Goal: Information Seeking & Learning: Learn about a topic

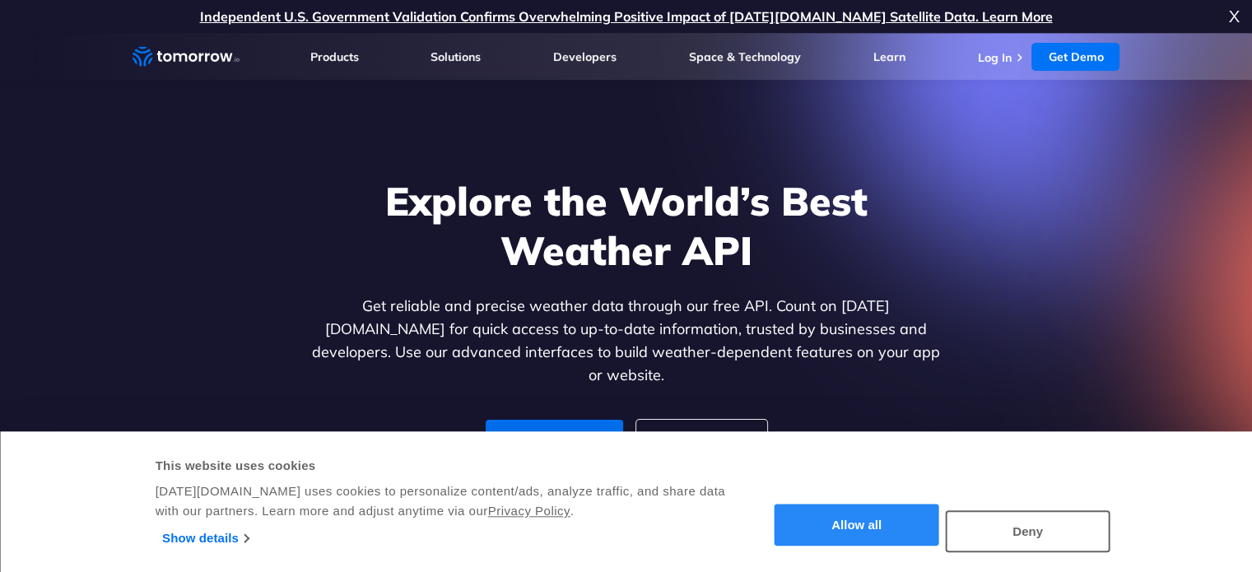
click at [830, 528] on button "Allow all" at bounding box center [857, 526] width 165 height 42
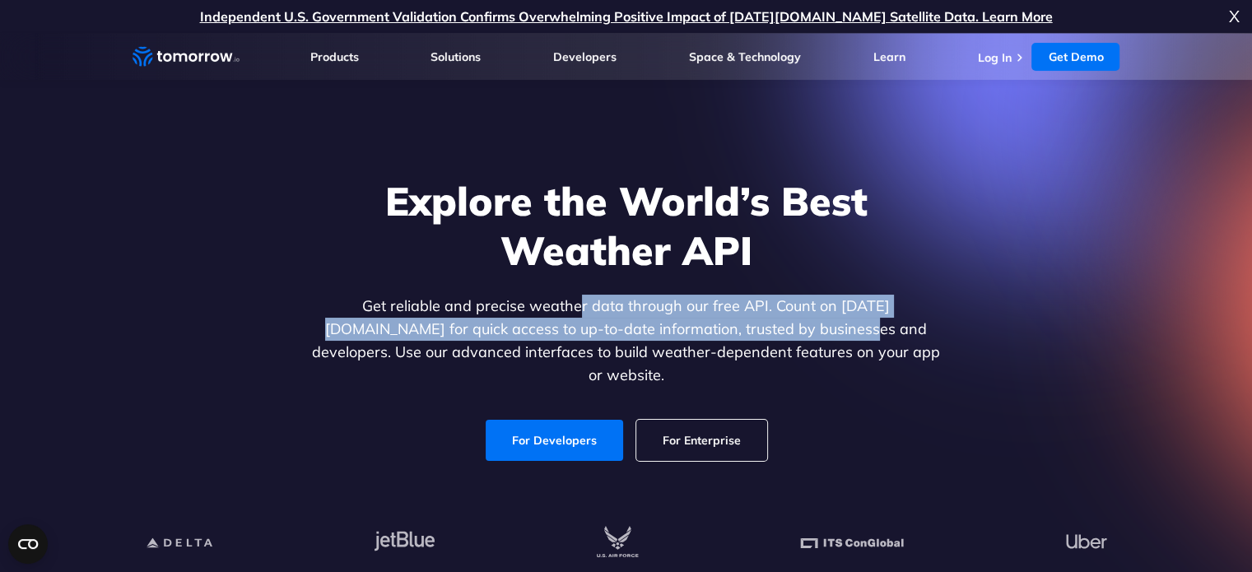
drag, startPoint x: 543, startPoint y: 310, endPoint x: 743, endPoint y: 338, distance: 201.9
click at [743, 342] on p "Get reliable and precise weather data through our free API. Count on [DATE][DOM…" at bounding box center [627, 341] width 636 height 92
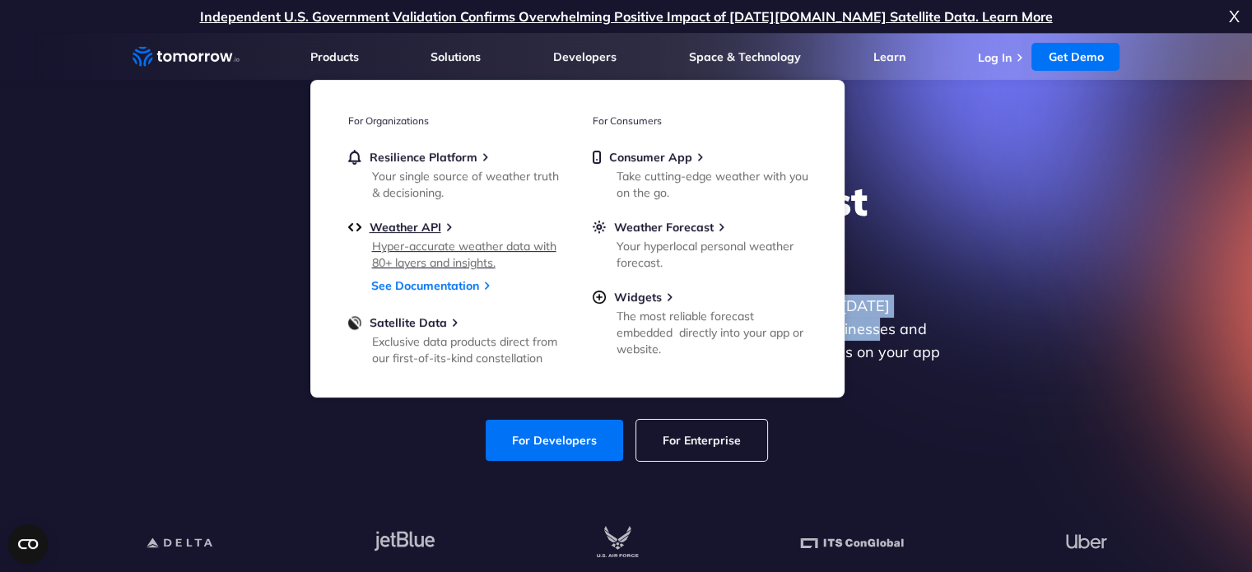
click at [436, 240] on div "Hyper-accurate weather data with 80+ layers and insights." at bounding box center [468, 254] width 192 height 33
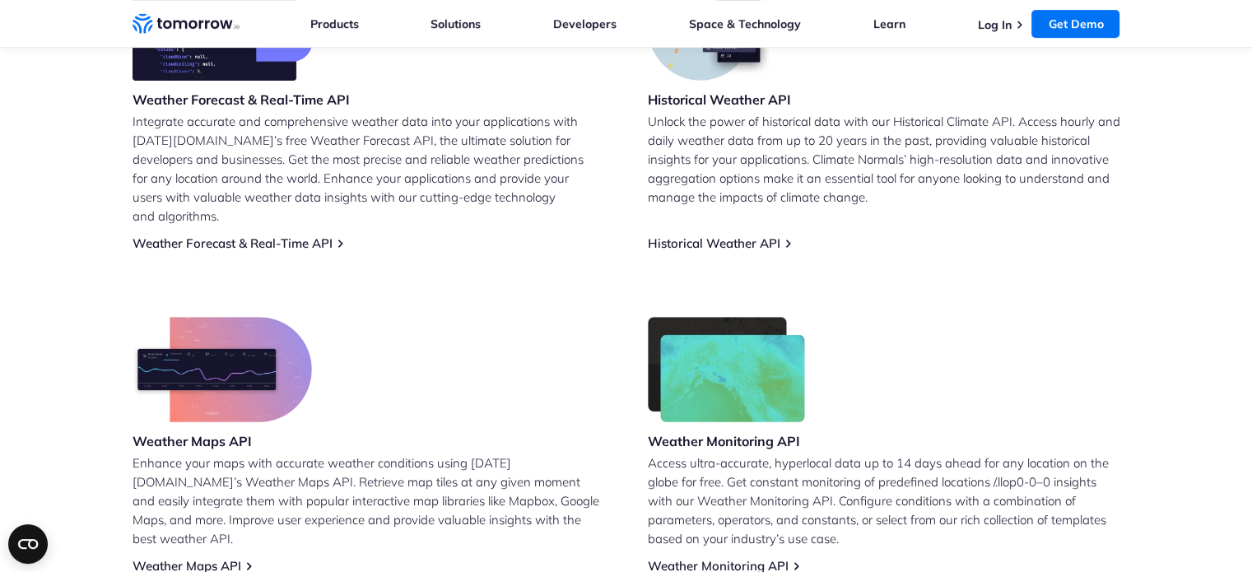
scroll to position [823, 0]
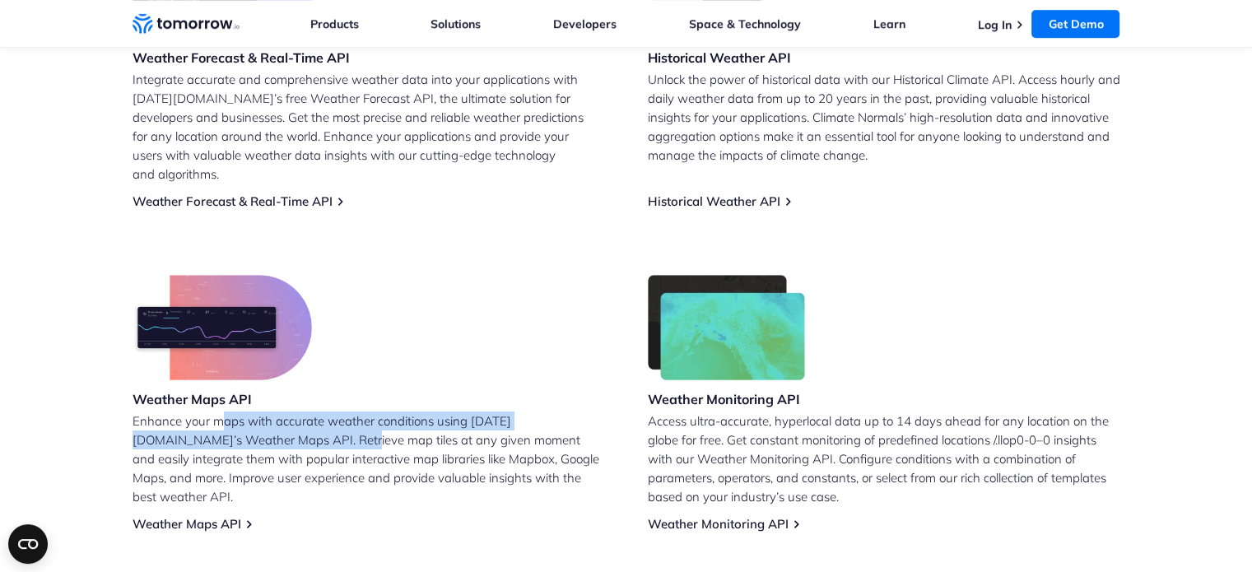
drag, startPoint x: 226, startPoint y: 407, endPoint x: 264, endPoint y: 414, distance: 39.2
click at [264, 414] on p "Enhance your maps with accurate weather conditions using [DATE][DOMAIN_NAME]’s …" at bounding box center [369, 459] width 473 height 95
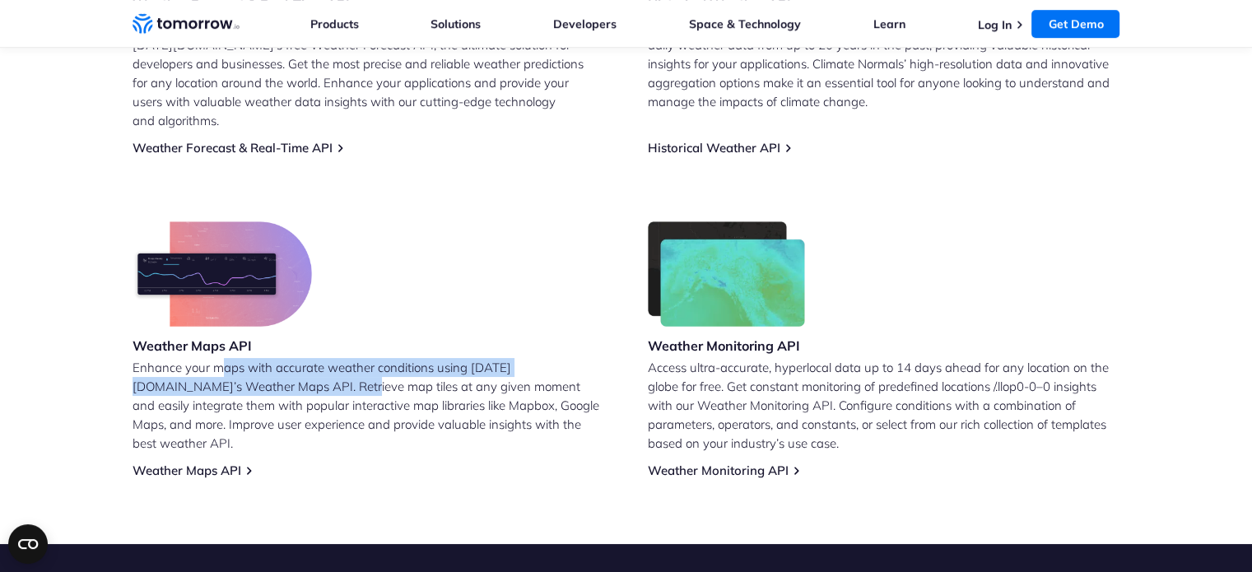
scroll to position [906, 0]
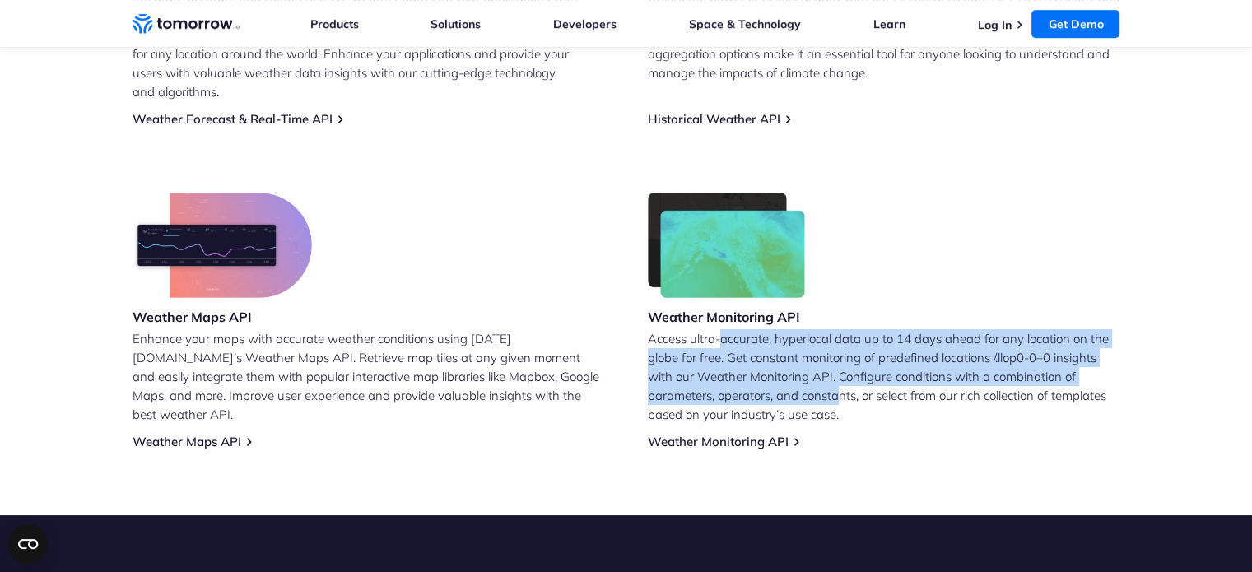
drag, startPoint x: 724, startPoint y: 323, endPoint x: 837, endPoint y: 375, distance: 124.9
click at [837, 375] on p "Access ultra-accurate, hyperlocal data up to 14 days ahead for any location on …" at bounding box center [884, 376] width 473 height 95
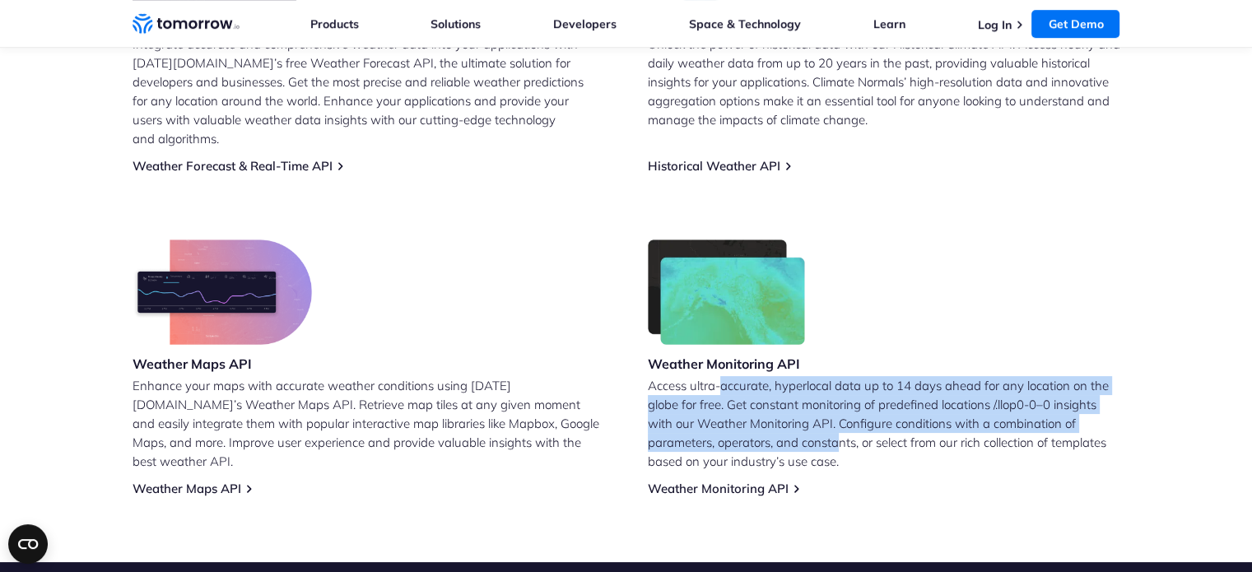
scroll to position [741, 0]
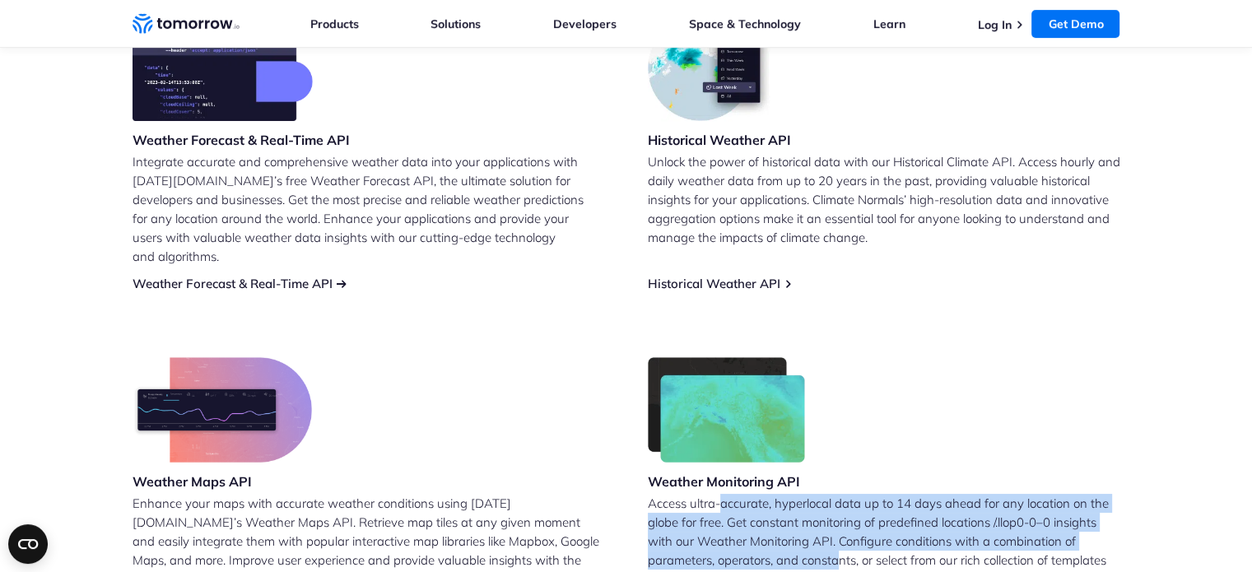
click at [302, 276] on link "Weather Forecast & Real-Time API" at bounding box center [233, 284] width 200 height 16
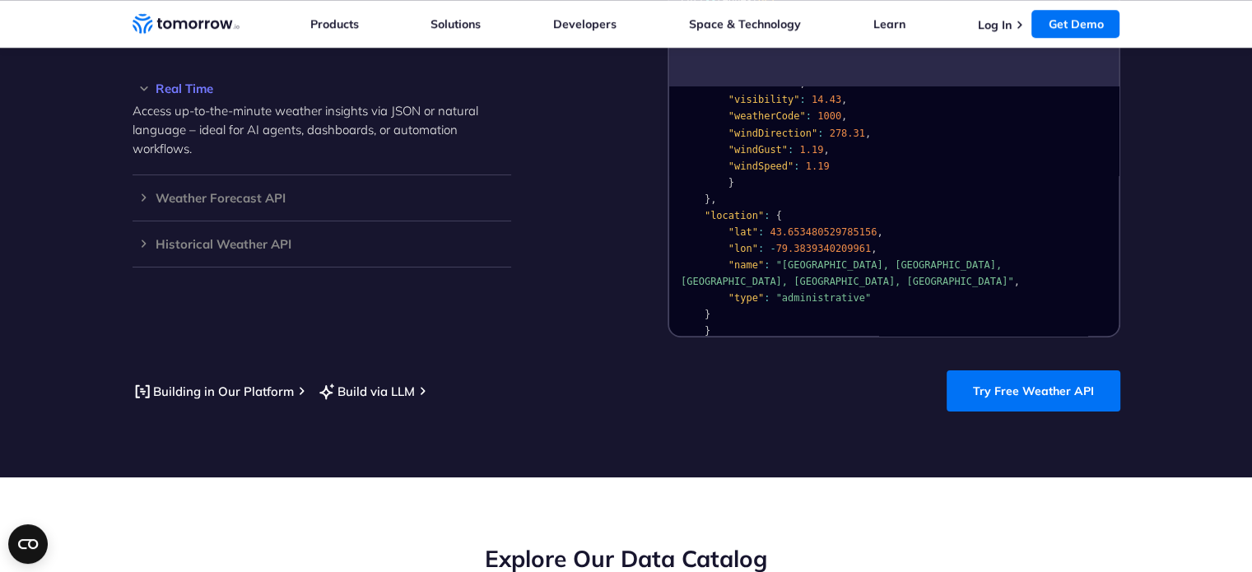
scroll to position [1482, 0]
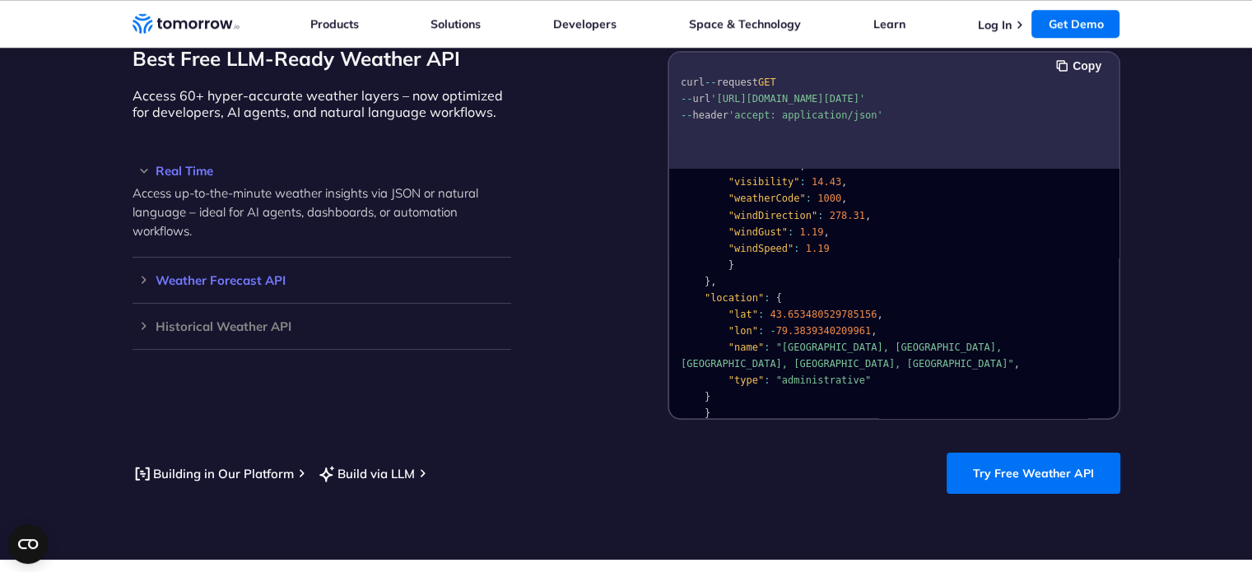
click at [231, 274] on h3 "Weather Forecast API" at bounding box center [322, 280] width 379 height 12
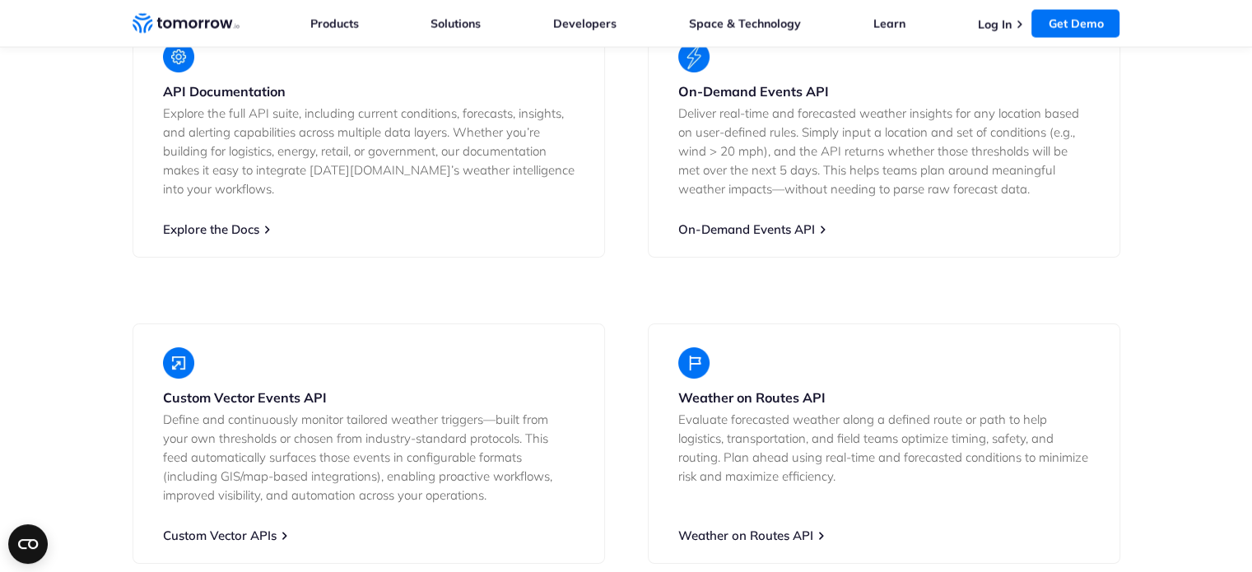
scroll to position [3211, 0]
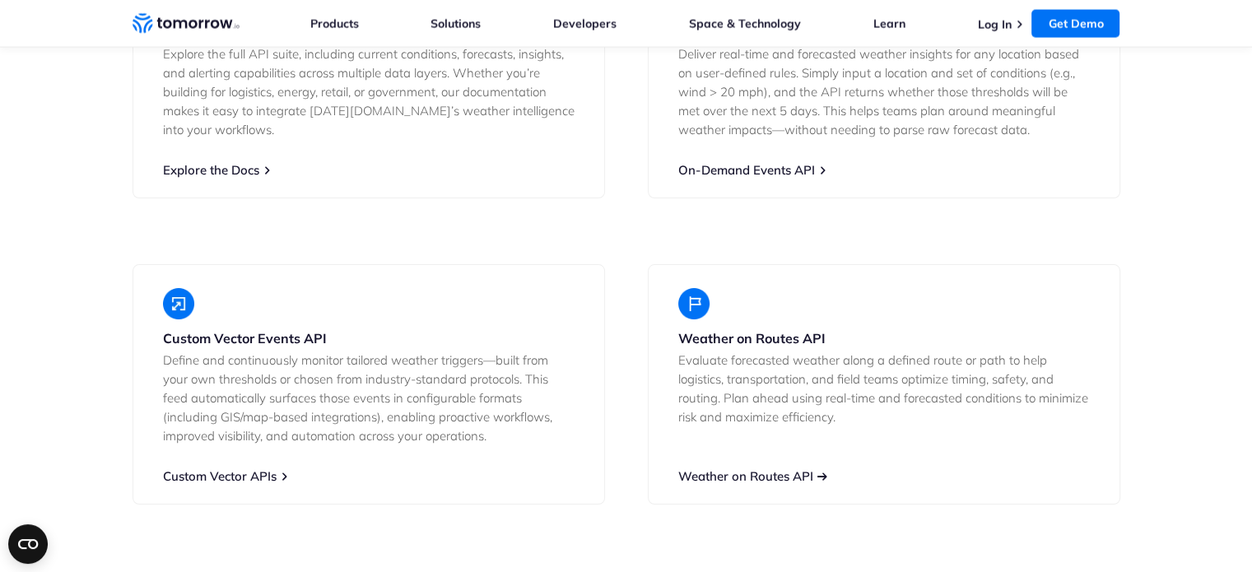
click at [766, 468] on link "Weather on Routes API" at bounding box center [745, 476] width 135 height 16
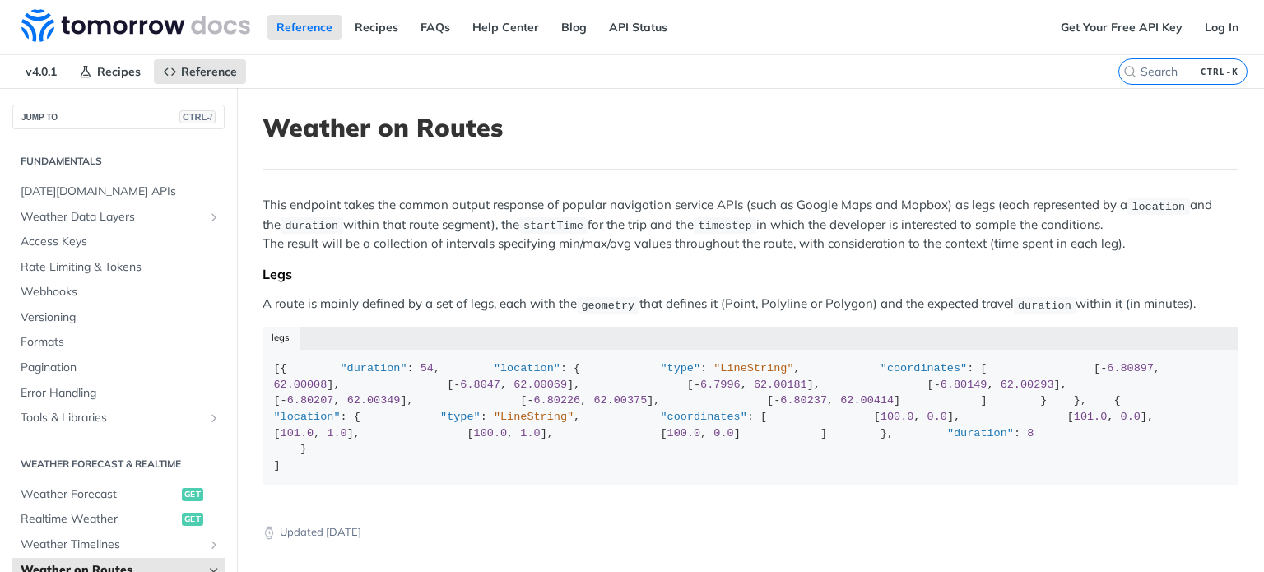
scroll to position [270, 0]
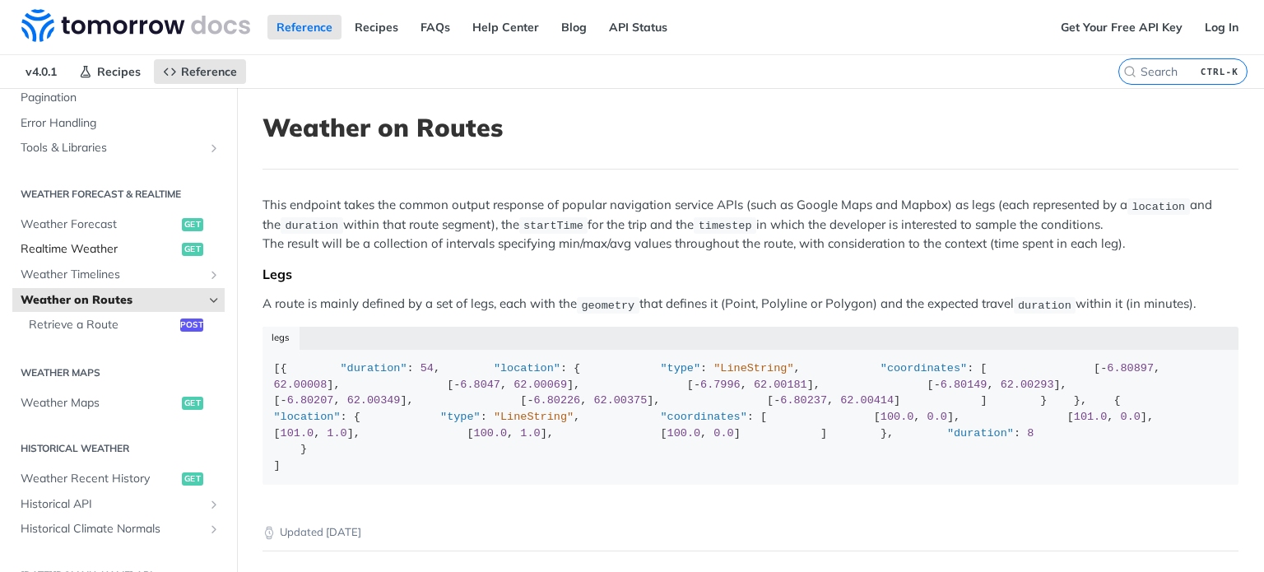
click at [112, 247] on span "Realtime Weather" at bounding box center [99, 249] width 157 height 16
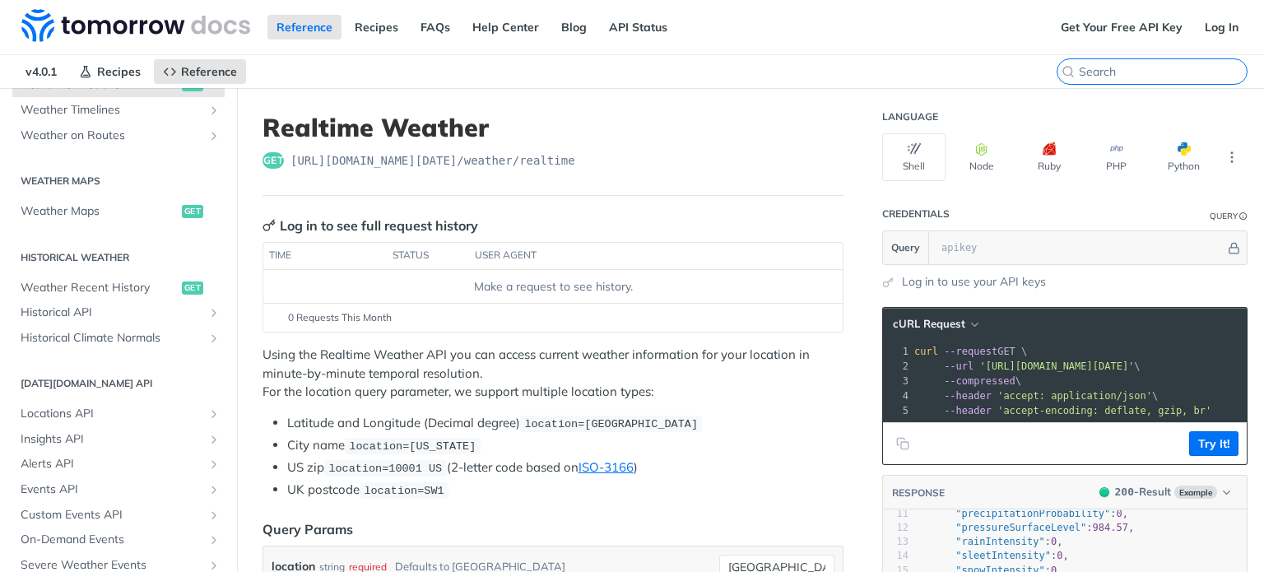
click at [1151, 65] on input "search" at bounding box center [1163, 71] width 168 height 15
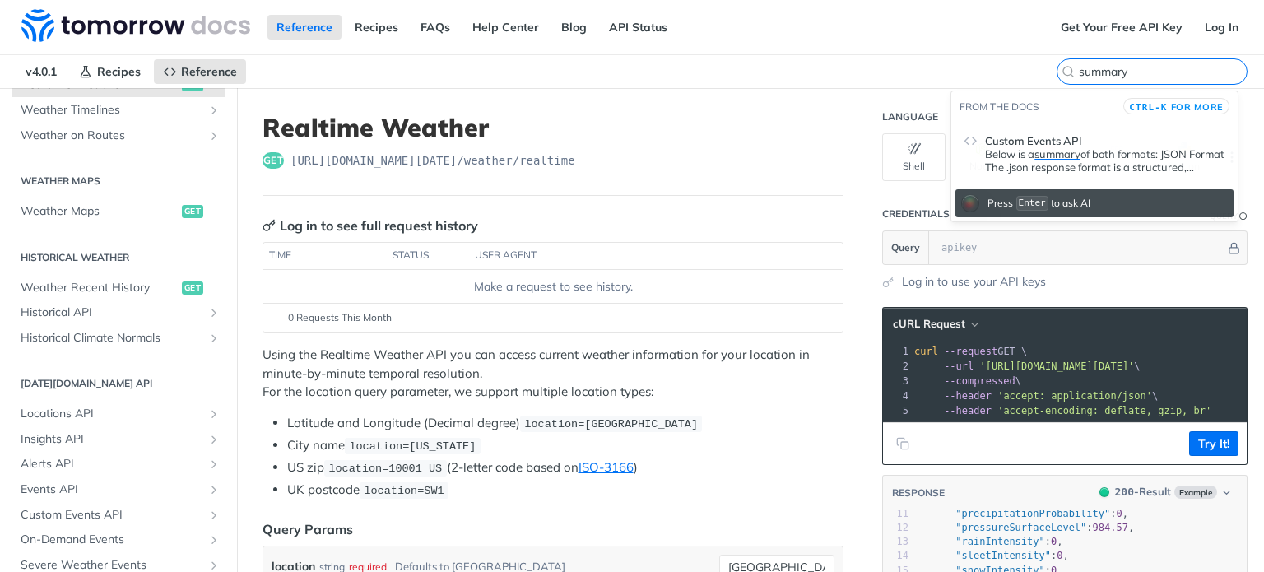
type input "summary"
